Goal: Information Seeking & Learning: Learn about a topic

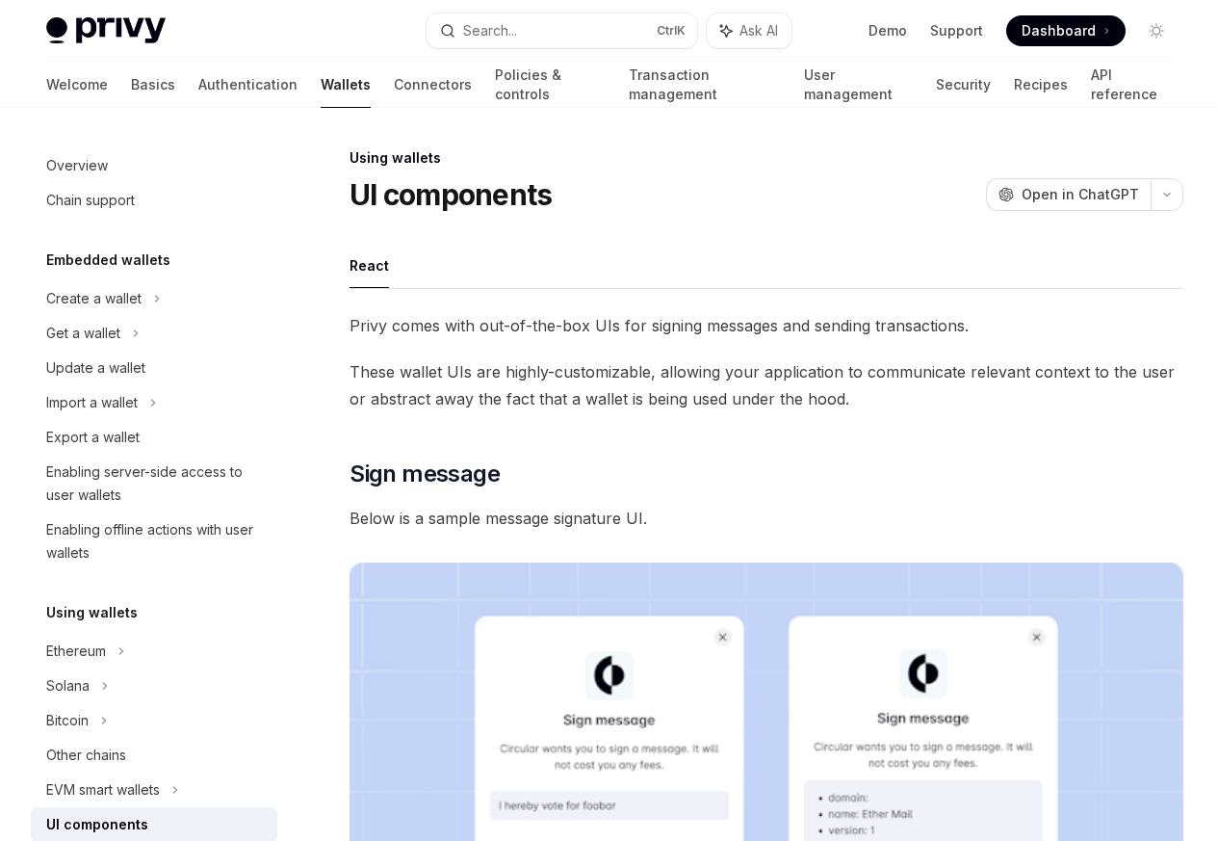
scroll to position [350, 0]
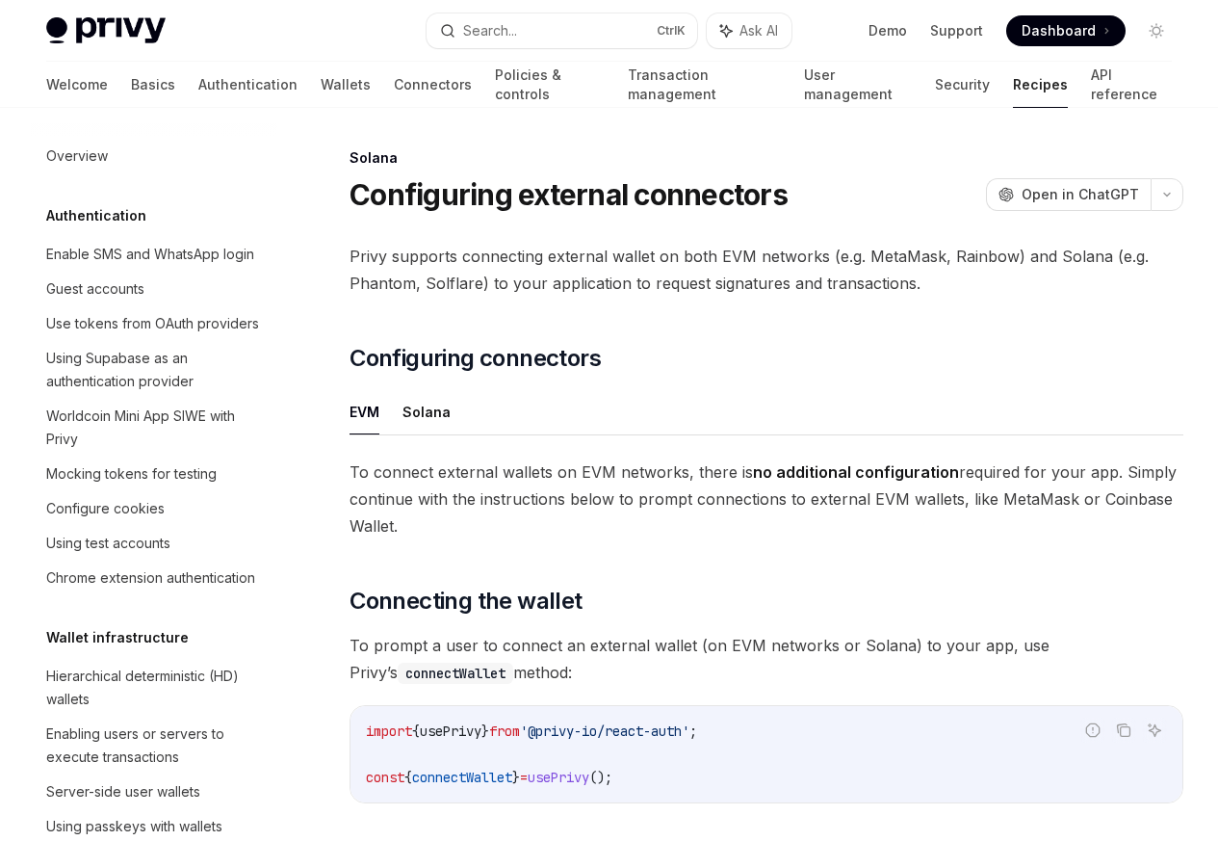
scroll to position [3085, 0]
